Goal: Information Seeking & Learning: Learn about a topic

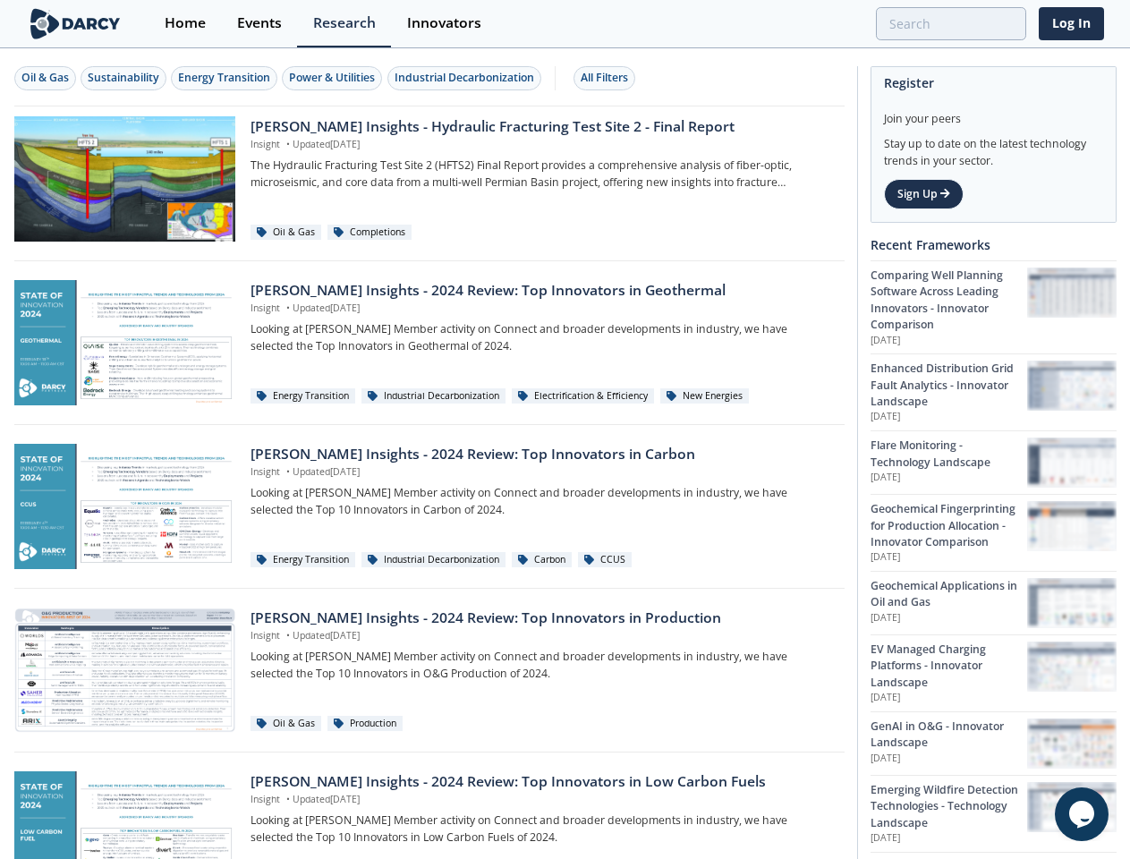
click at [46, 78] on div "Oil & Gas" at bounding box center [44, 78] width 47 height 16
click at [124, 78] on div "Sustainability" at bounding box center [124, 78] width 72 height 16
click at [225, 78] on div "Energy Transition" at bounding box center [224, 78] width 92 height 16
